Goal: Find specific page/section: Find specific page/section

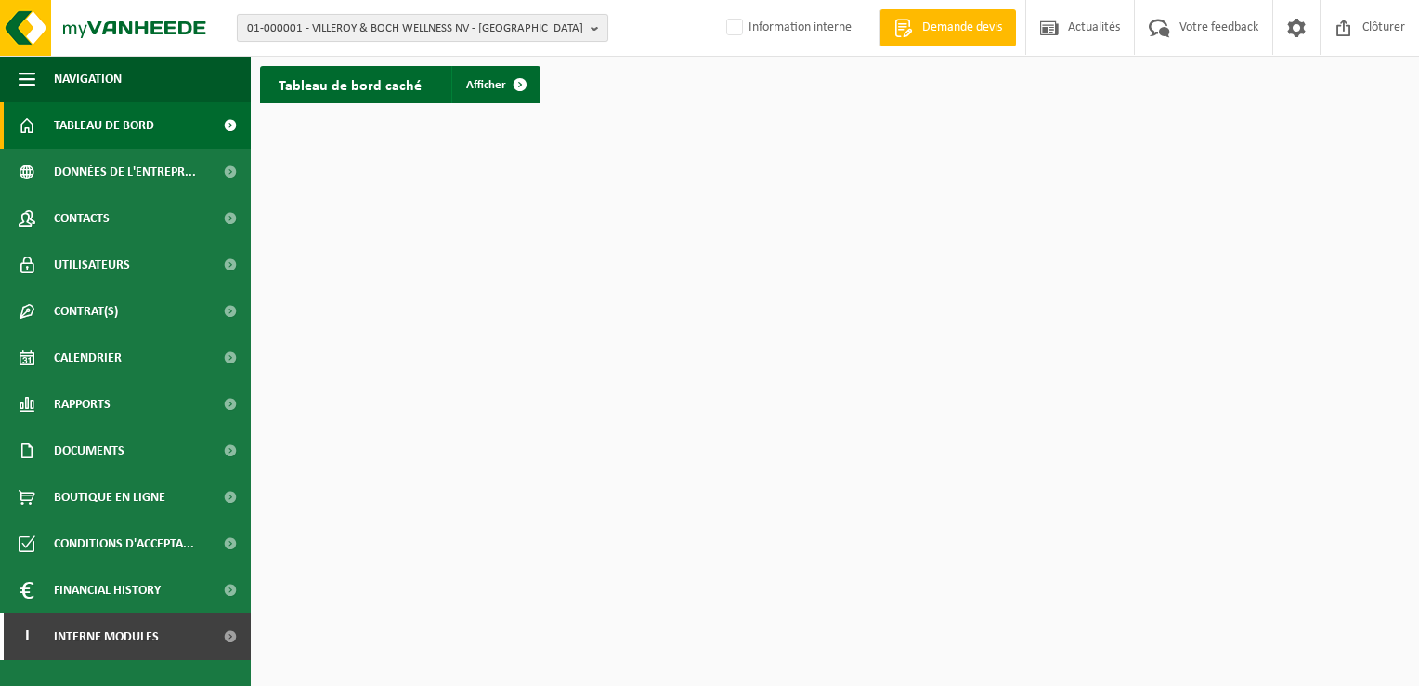
click at [593, 26] on b "button" at bounding box center [599, 28] width 17 height 26
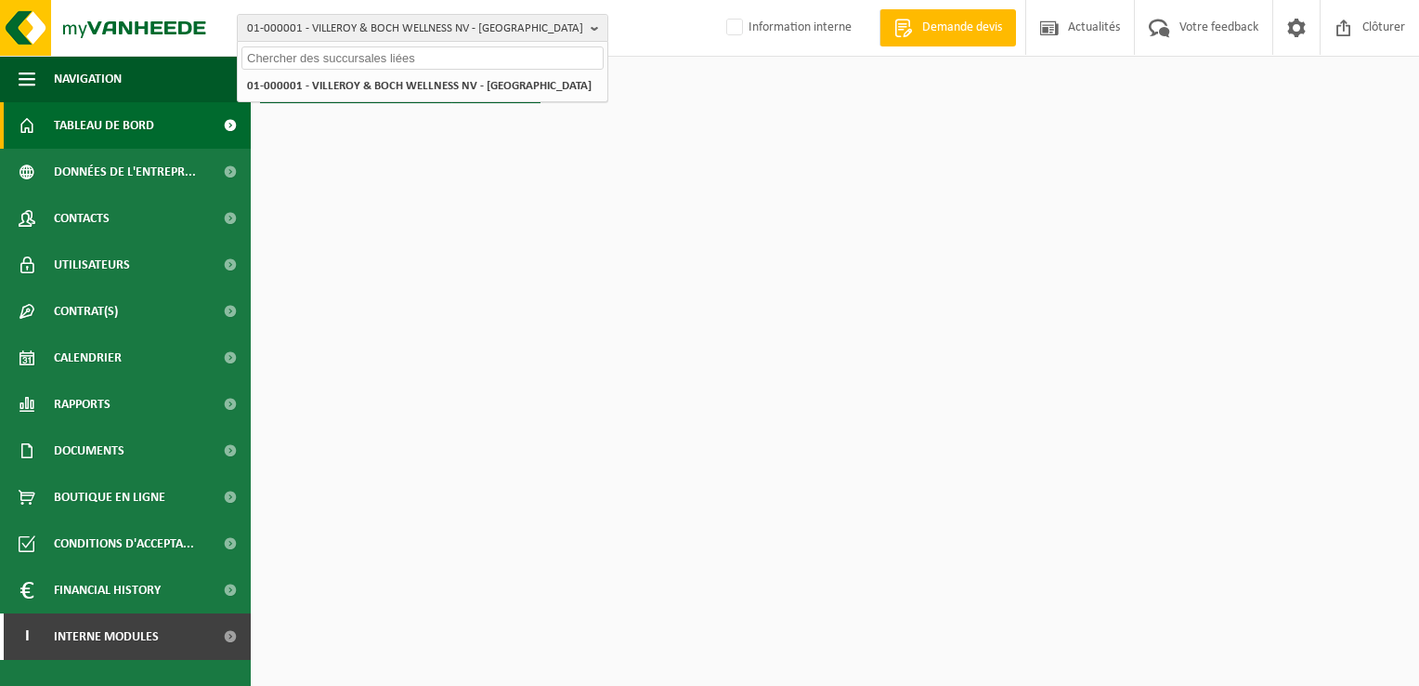
click at [354, 55] on input "text" at bounding box center [423, 57] width 362 height 23
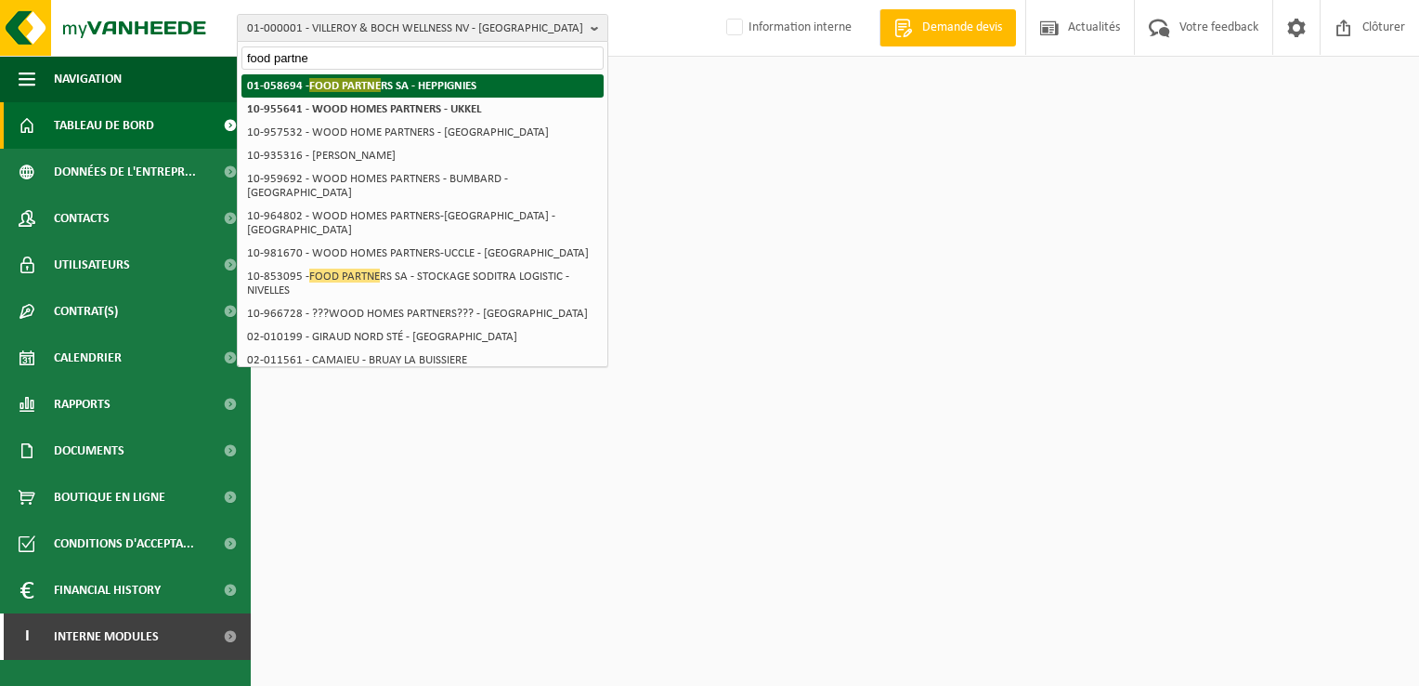
type input "food partne"
click at [392, 84] on strong "01-058694 - FOOD PARTNE RS SA - HEPPIGNIES" at bounding box center [361, 85] width 229 height 14
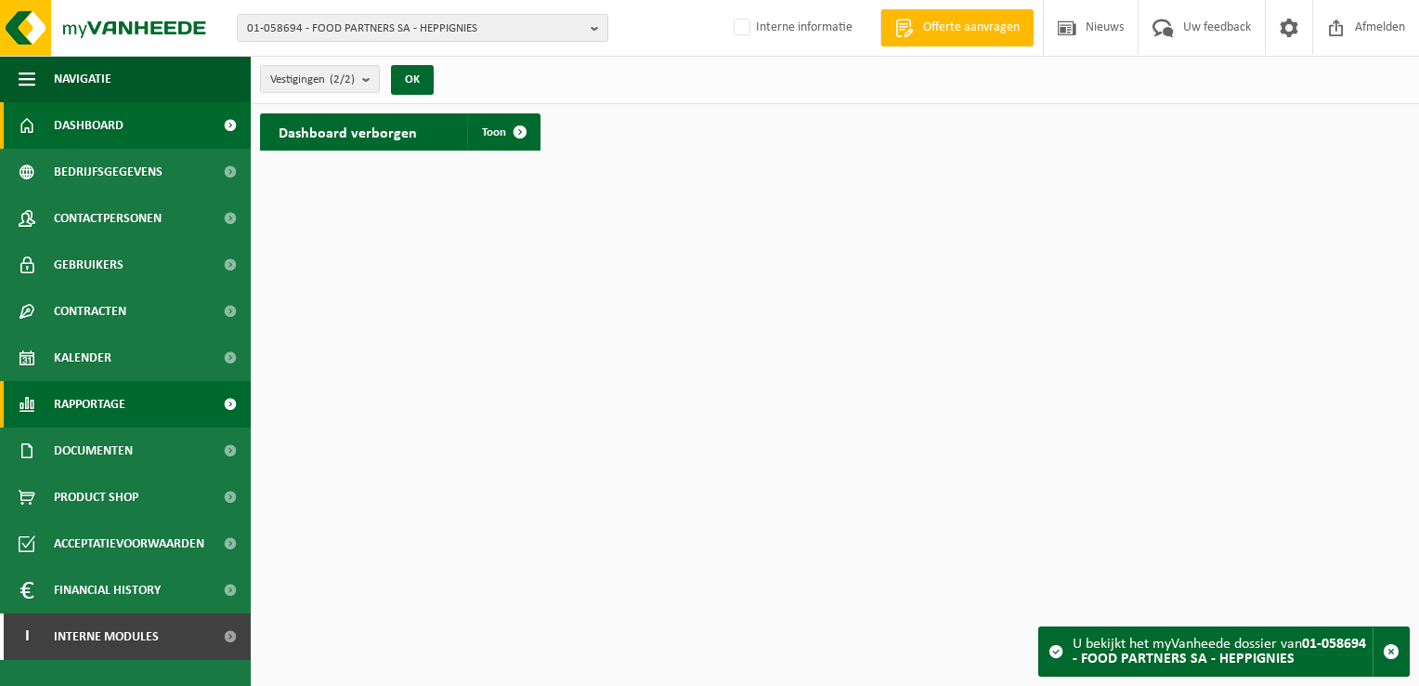
click at [101, 396] on span "Rapportage" at bounding box center [90, 404] width 72 height 46
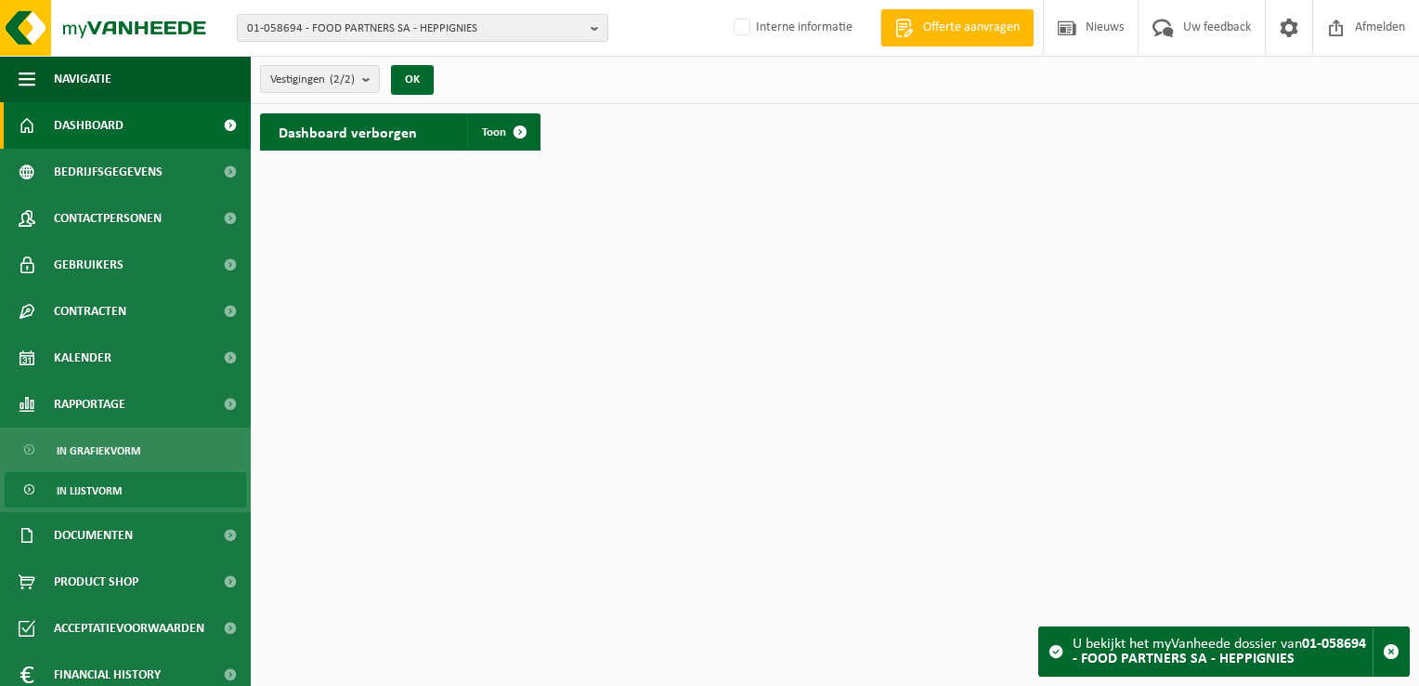
click at [89, 494] on span "In lijstvorm" at bounding box center [89, 490] width 65 height 35
